Goal: Obtain resource: Obtain resource

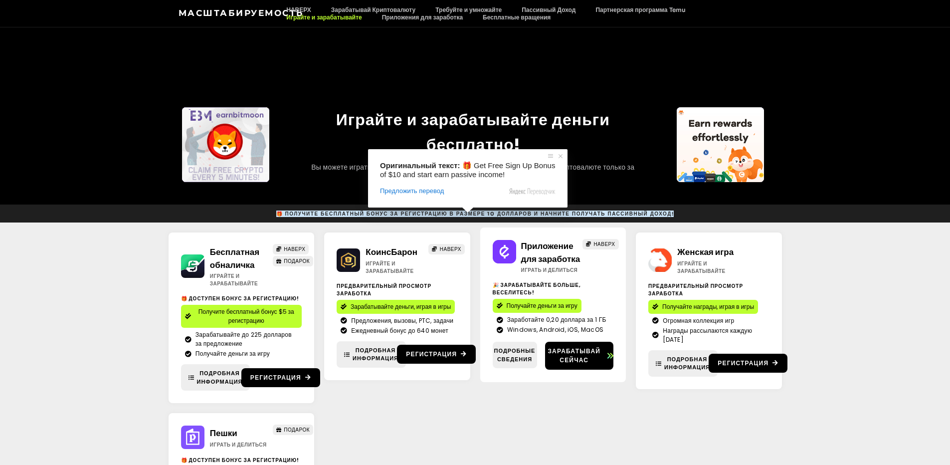
click at [460, 215] on ya-tr-span "🎁 Получите бесплатный бонус за регистрацию в размере 10 долларов и начните полу…" at bounding box center [475, 213] width 398 height 6
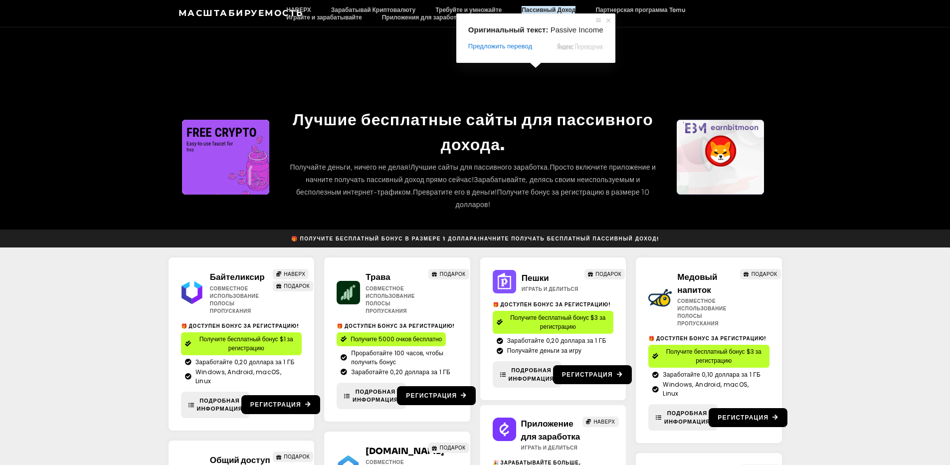
click at [669, 53] on section "Лучшие бесплатные сайты для пассивного дохода. Получайте деньги, ничего не дела…" at bounding box center [475, 128] width 950 height 202
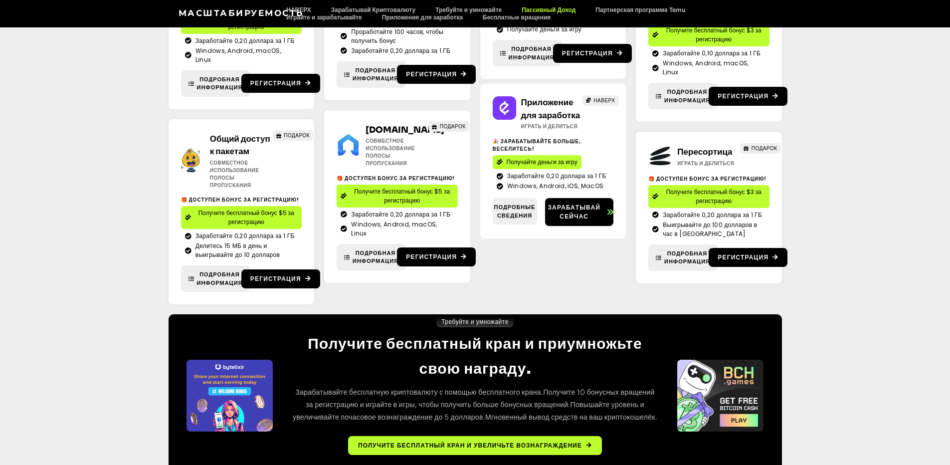
scroll to position [363, 0]
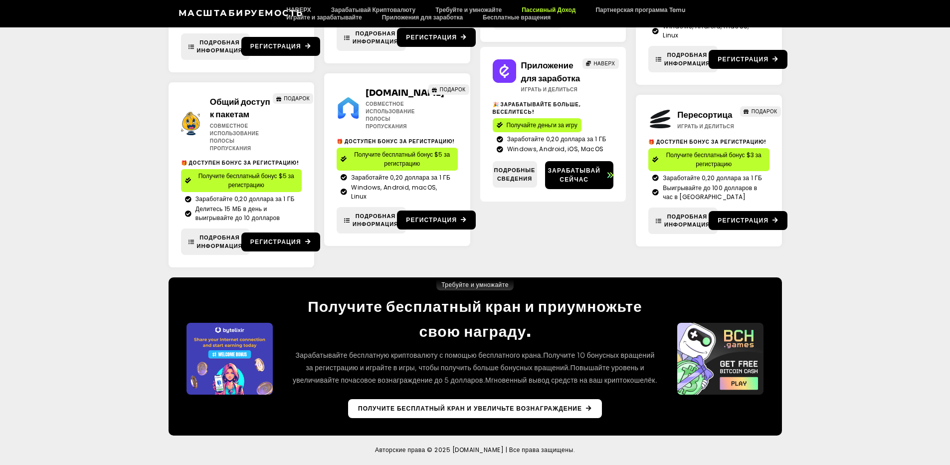
click at [592, 411] on link "Получите бесплатный кран и увеличьте вознаграждение" at bounding box center [475, 408] width 254 height 19
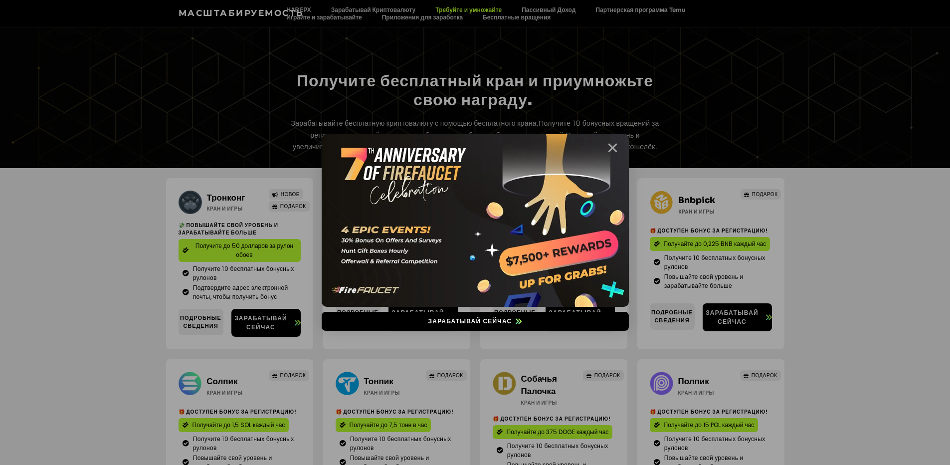
click at [615, 150] on icon "Закрыть" at bounding box center [613, 148] width 12 height 12
